Goal: Find contact information: Obtain details needed to contact an individual or organization

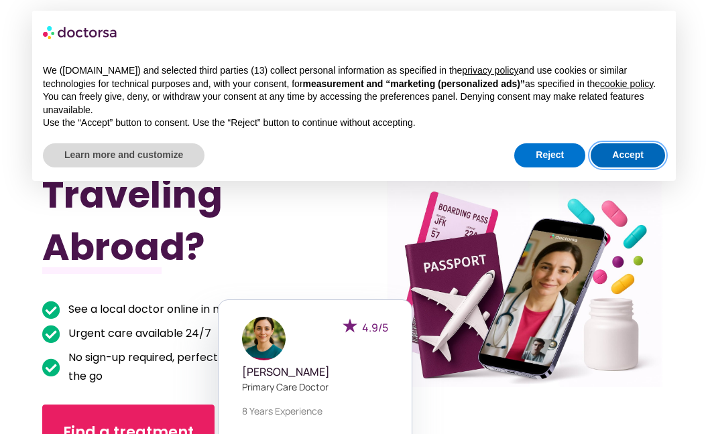
click at [623, 168] on button "Accept" at bounding box center [627, 155] width 74 height 24
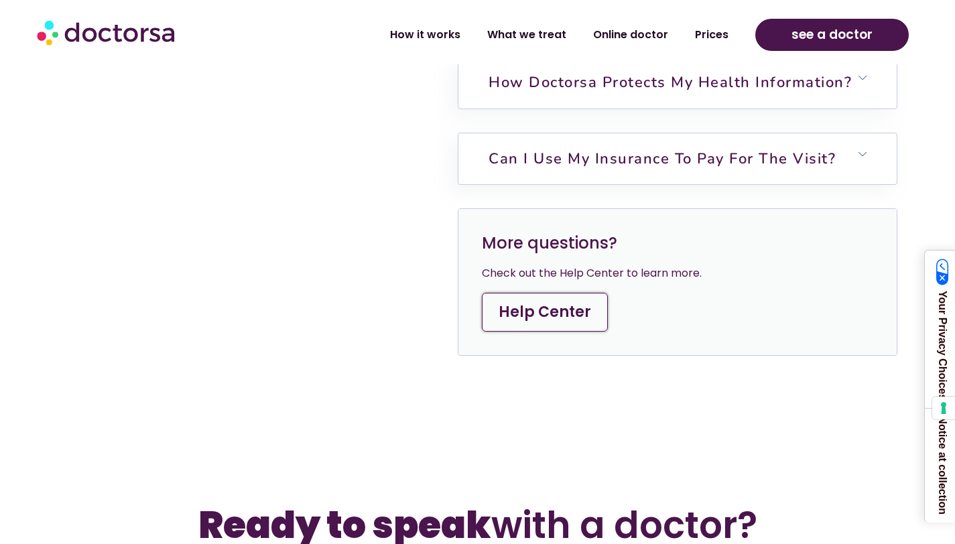
scroll to position [3889, 0]
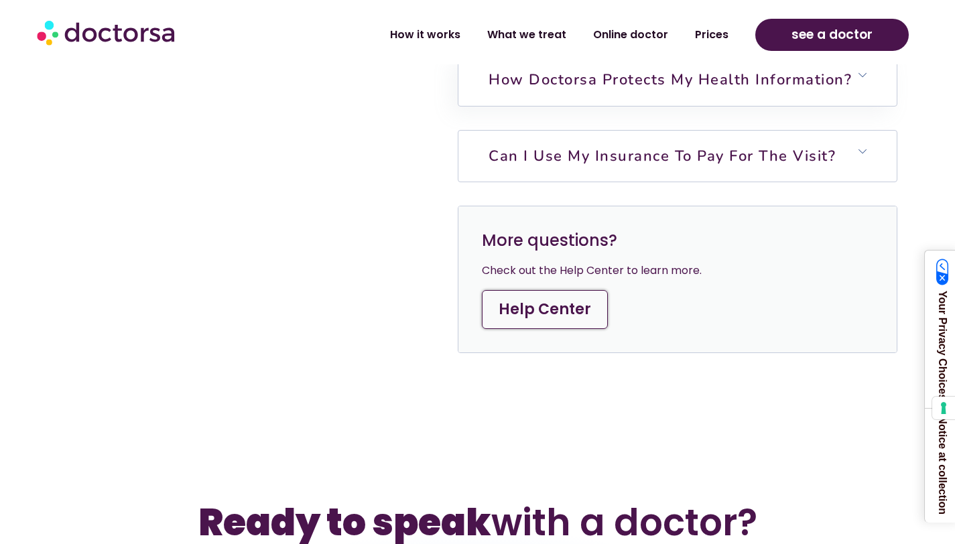
click at [643, 148] on h6 "Can I use my insurance to pay for the visit?" at bounding box center [677, 156] width 438 height 51
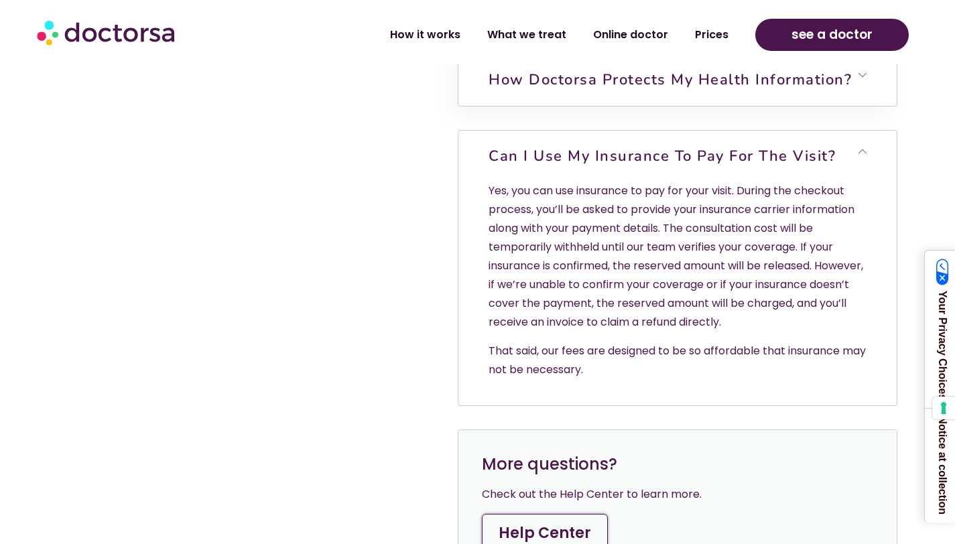
click at [643, 148] on h6 "Can I use my insurance to pay for the visit?" at bounding box center [677, 156] width 438 height 51
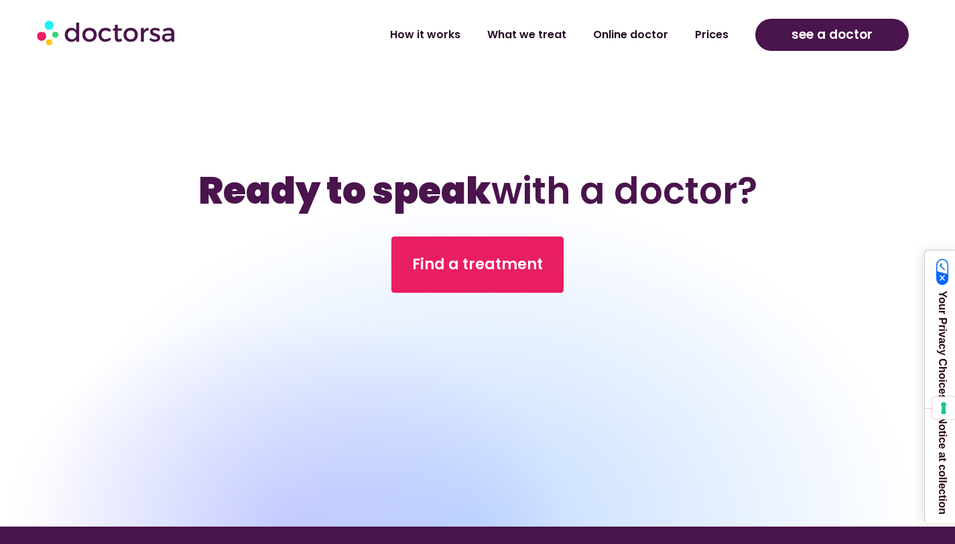
scroll to position [4136, 0]
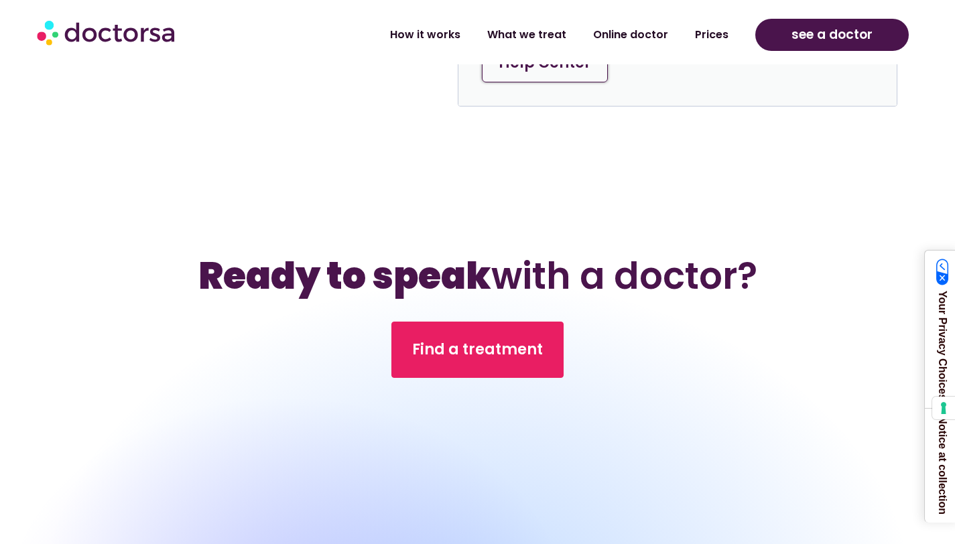
click at [521, 82] on link "Help Center" at bounding box center [545, 63] width 126 height 39
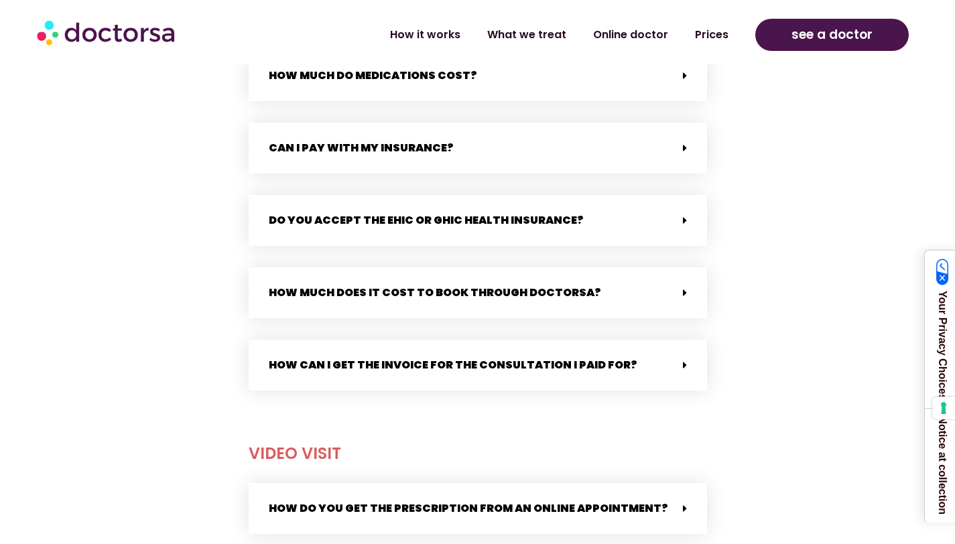
scroll to position [685, 0]
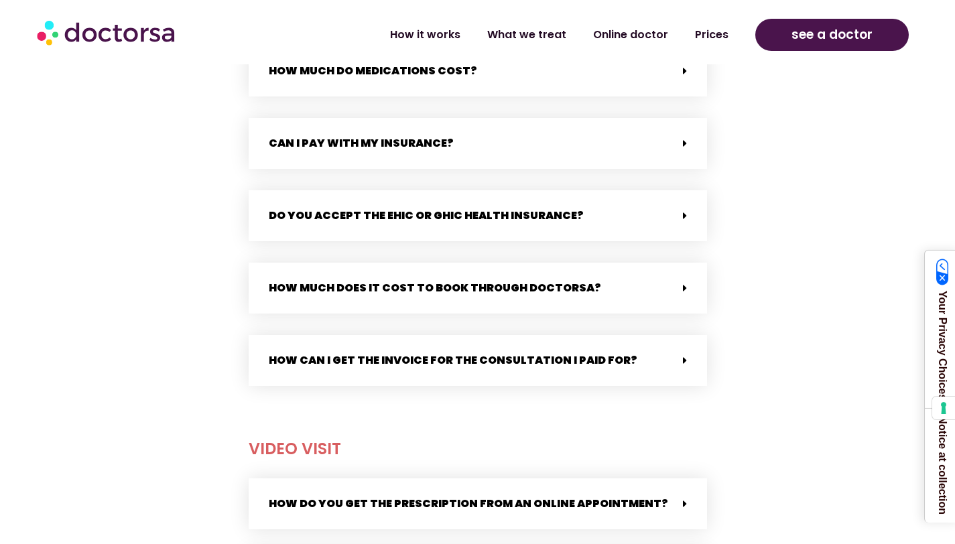
click at [301, 373] on div "How can I get the invoice for the consultation I paid for?" at bounding box center [478, 360] width 458 height 51
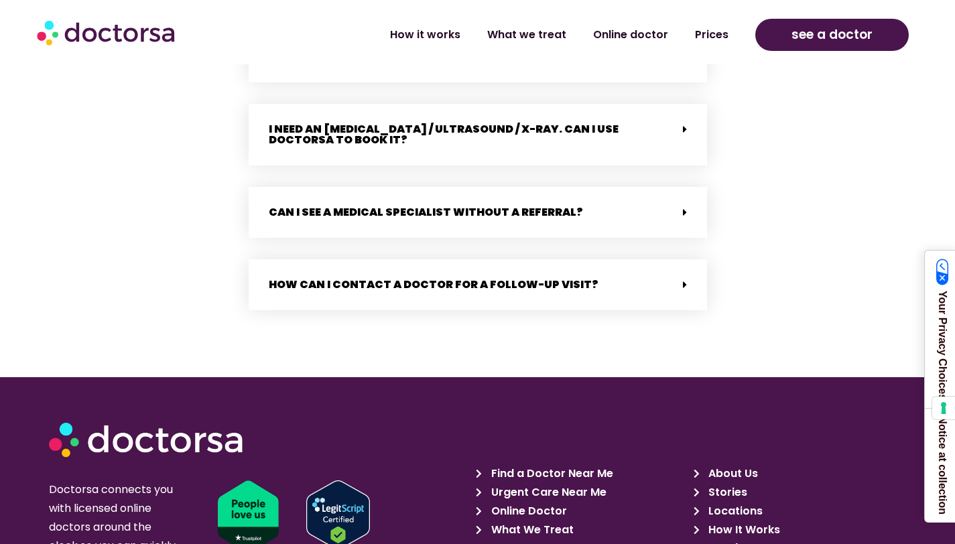
scroll to position [2822, 0]
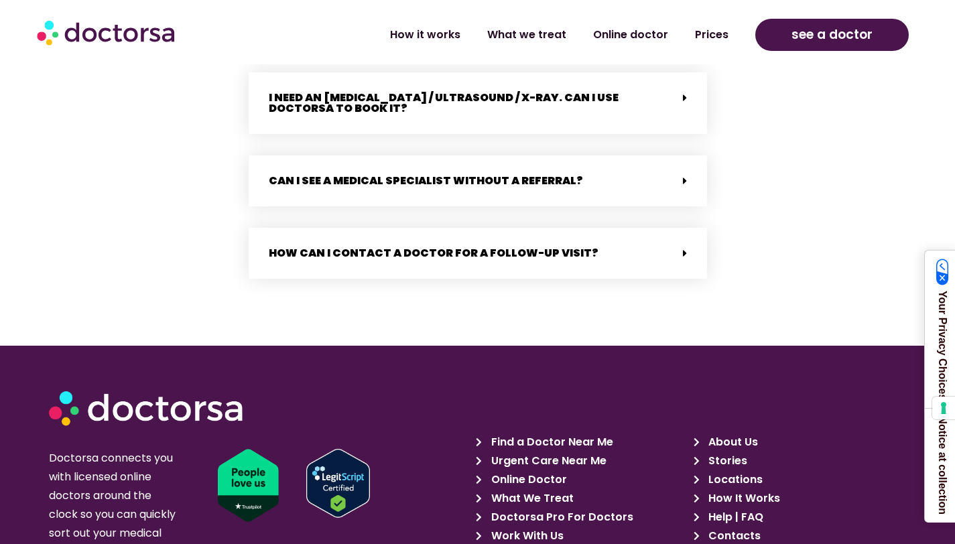
click at [728, 527] on span "Contacts" at bounding box center [733, 536] width 56 height 19
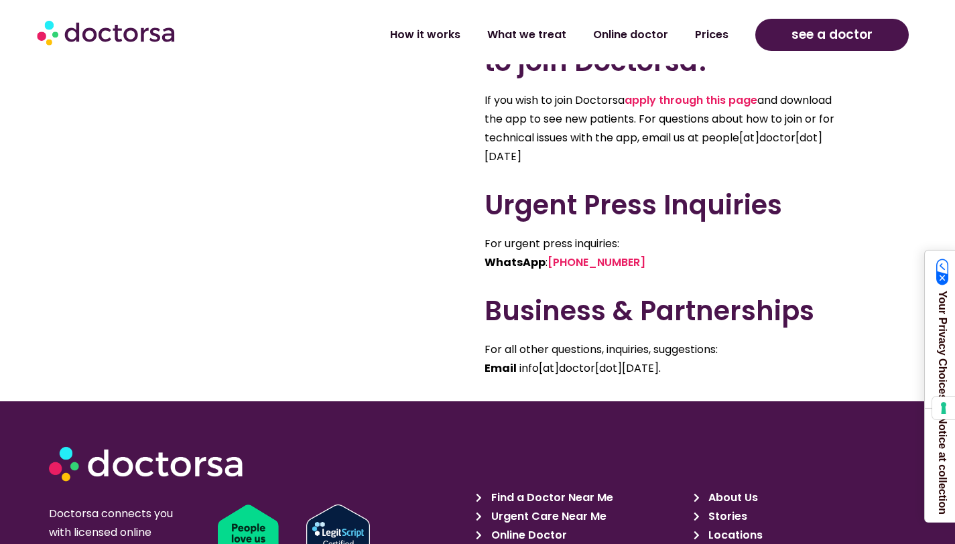
scroll to position [889, 0]
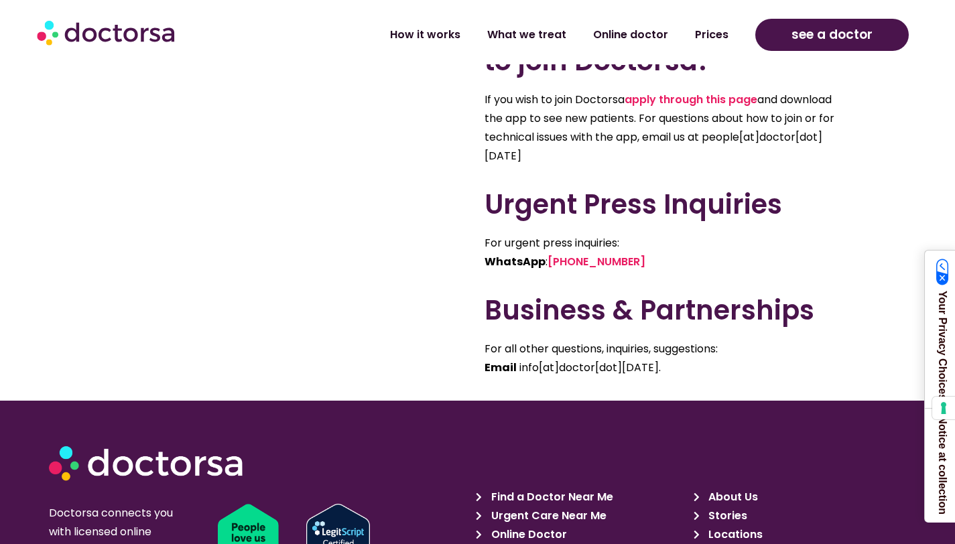
click at [545, 375] on span "info[at]doctor[dot][DATE]." at bounding box center [589, 367] width 141 height 15
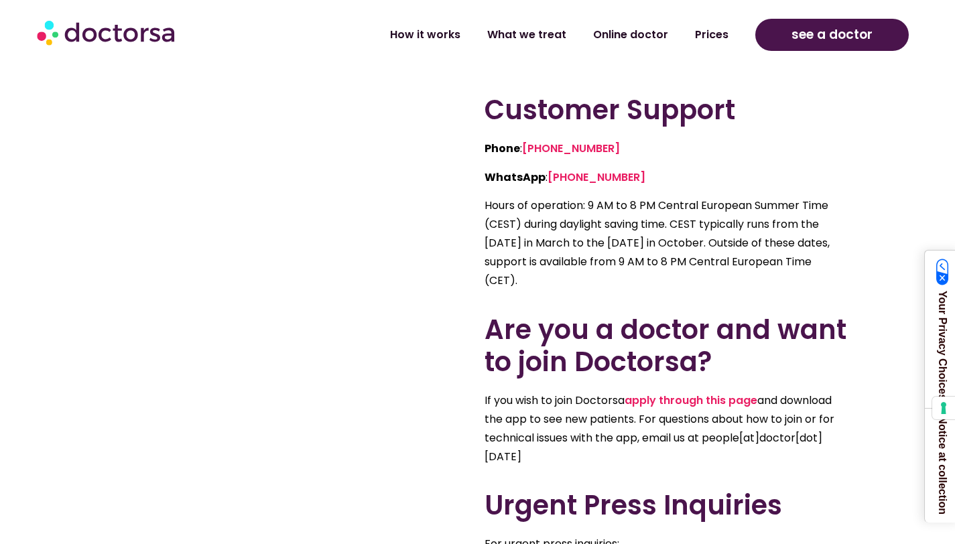
scroll to position [586, 0]
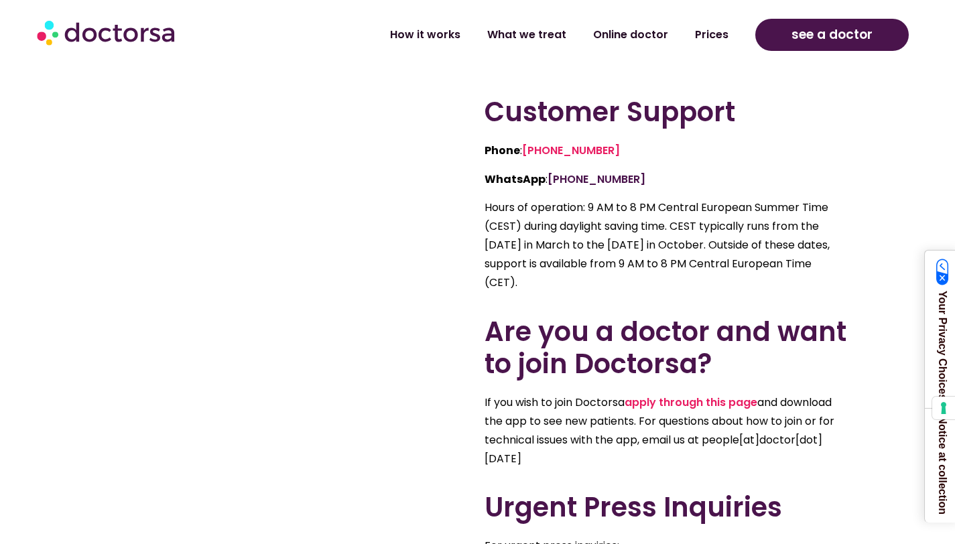
click at [586, 187] on link "[PHONE_NUMBER]" at bounding box center [596, 179] width 98 height 15
